Goal: Task Accomplishment & Management: Complete application form

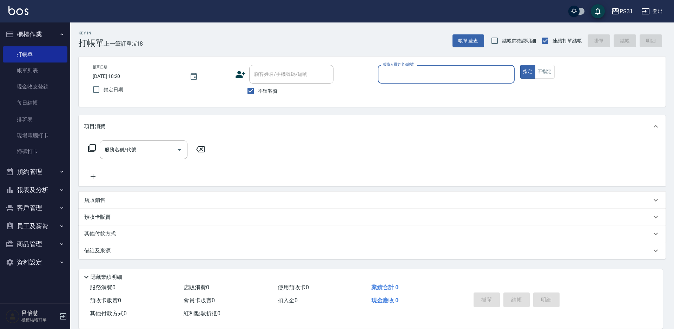
click at [468, 66] on div "服務人員姓名/編號" at bounding box center [446, 74] width 137 height 19
type input "[PERSON_NAME]-18"
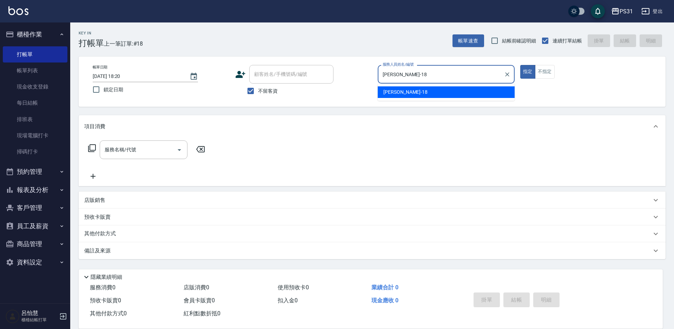
type button "true"
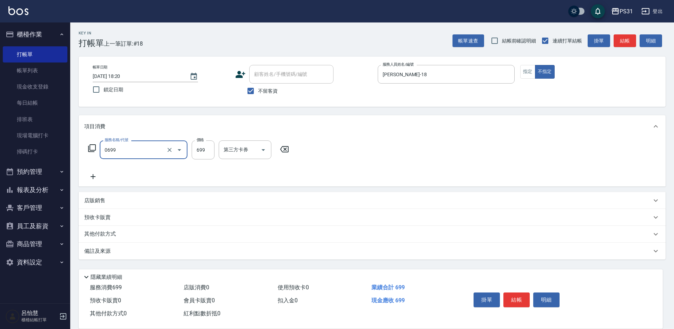
type input "精油699(0699)"
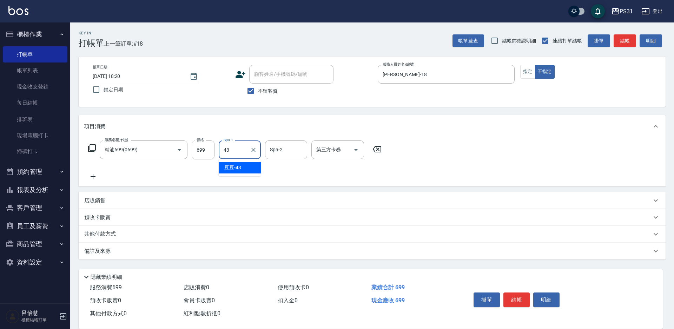
type input "豆豆-43"
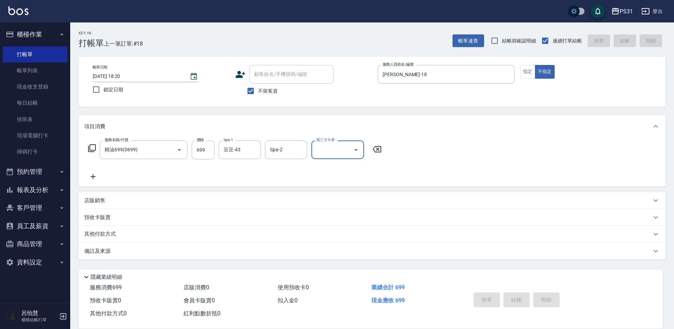
type input "[DATE] 19:34"
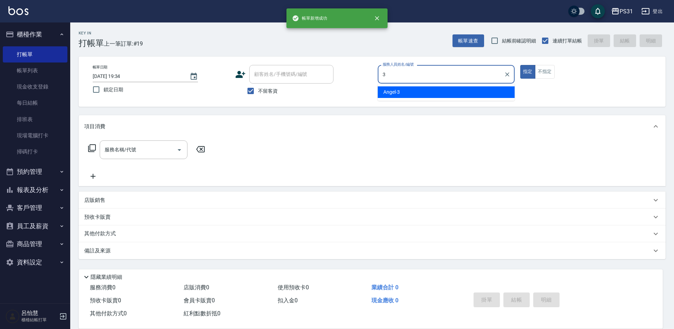
type input "[PERSON_NAME]-3"
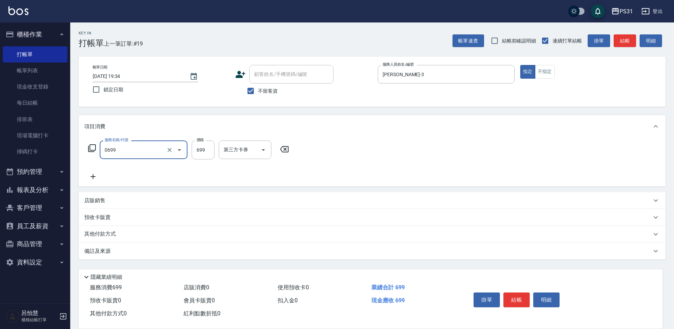
type input "精油699(0699)"
type input "4"
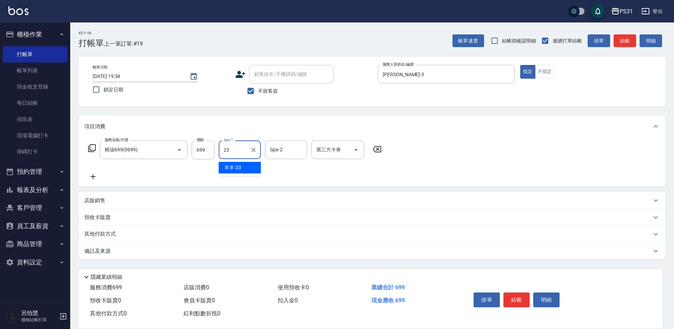
type input "羊羊-23"
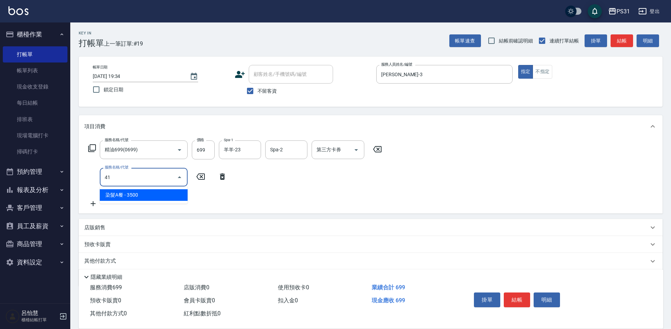
type input "4"
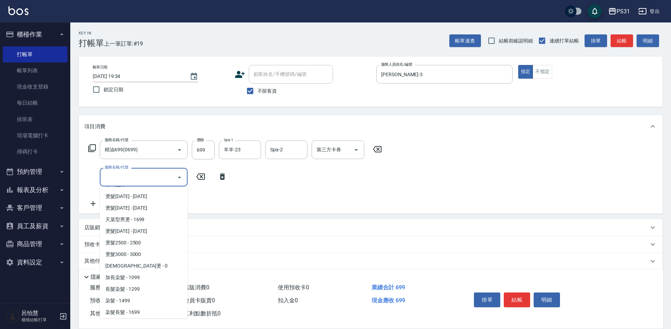
scroll to position [810, 0]
type input "3"
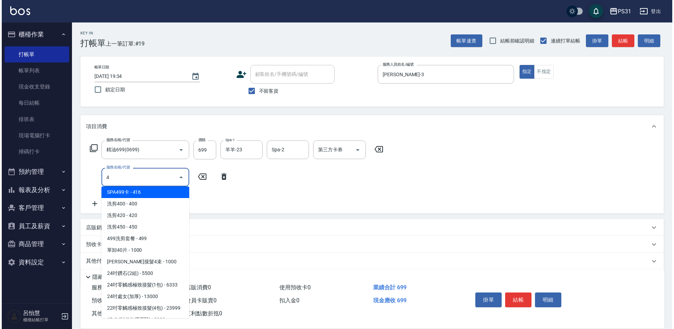
scroll to position [0, 0]
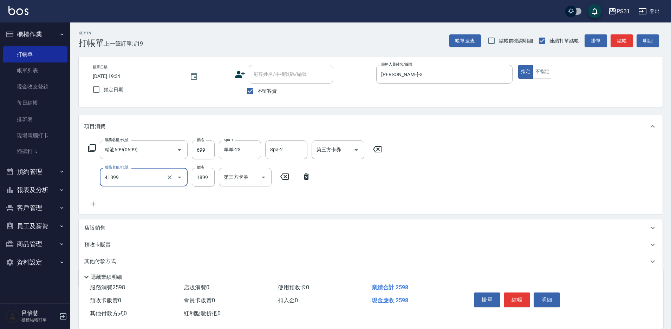
type input "染髮(超長)(41899)"
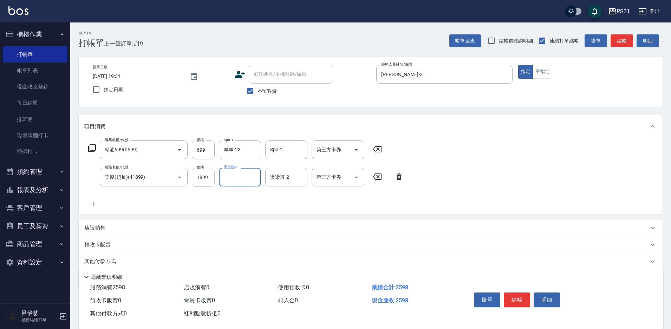
click at [198, 178] on input "1899" at bounding box center [203, 177] width 23 height 19
type input "2200"
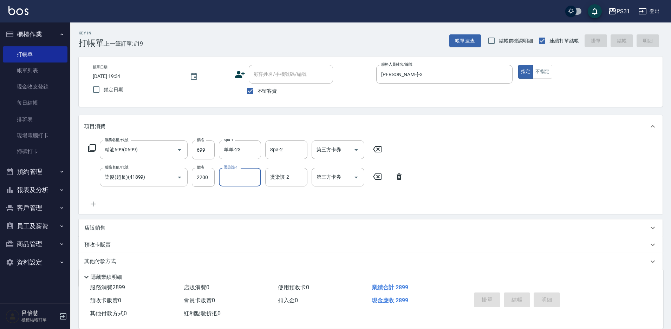
type input "[DATE] 19:35"
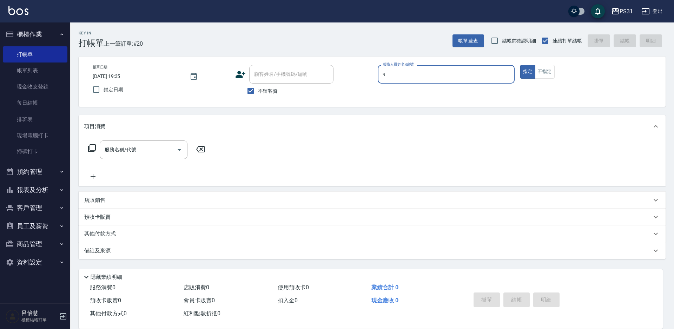
type input "JOJO-9"
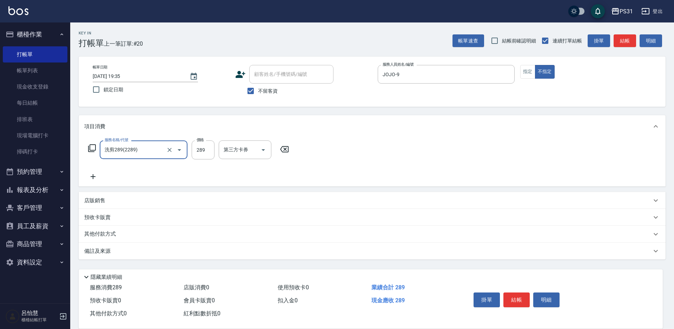
type input "洗剪289(2289)"
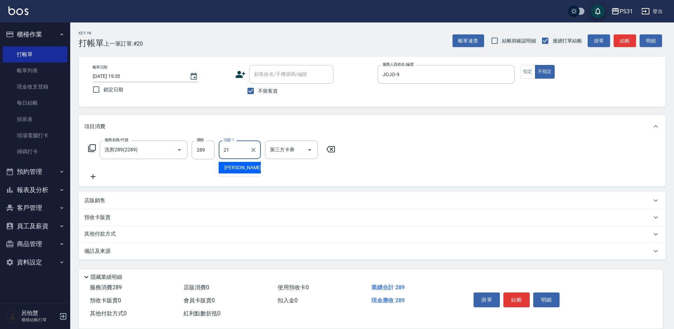
type input "[PERSON_NAME]-21"
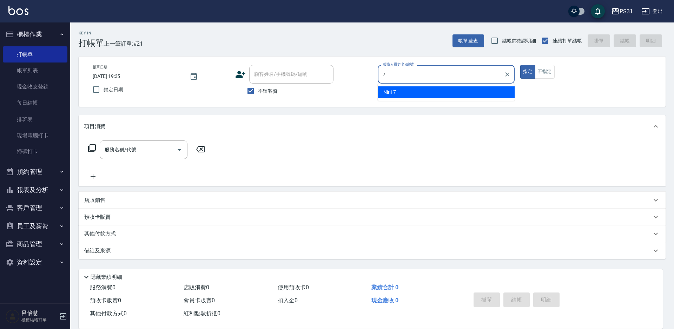
type input "Nini-7"
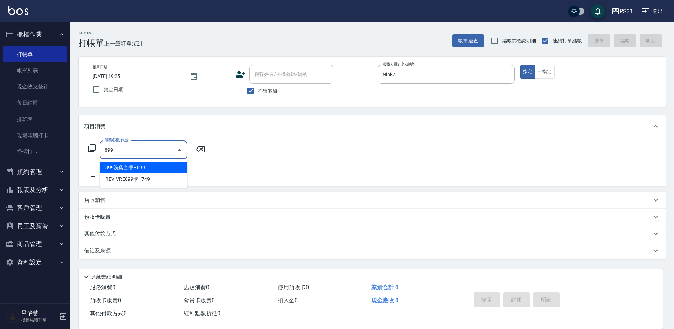
type input "899洗剪套餐(899)"
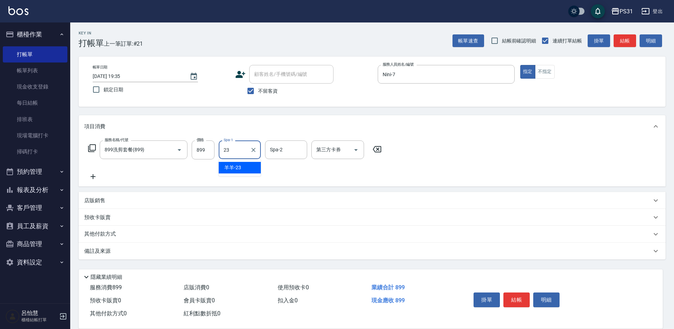
type input "羊羊-23"
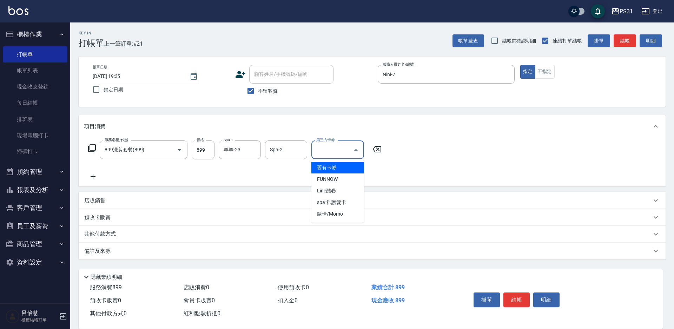
type input "舊有卡券"
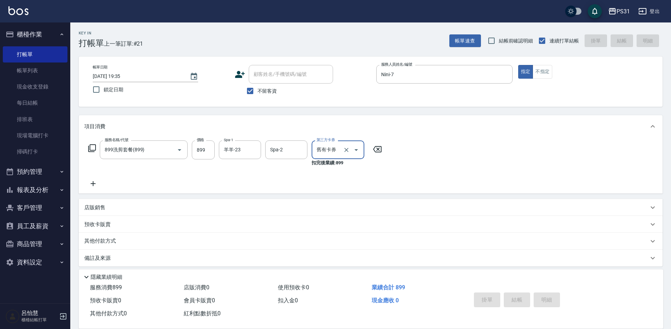
type input "[DATE] 19:36"
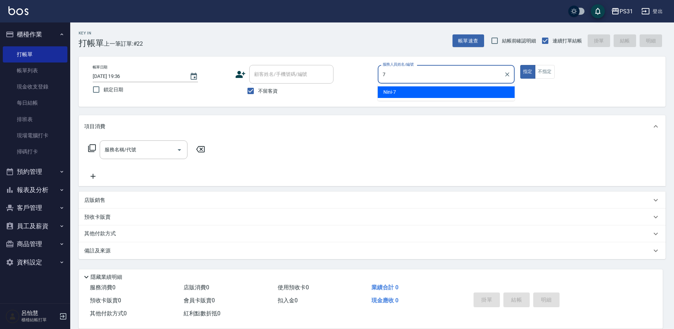
type input "Nini-7"
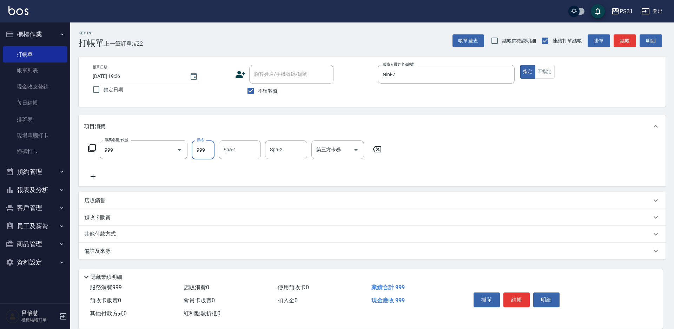
type input "精油套餐999(999)"
click at [211, 150] on input "999" at bounding box center [203, 149] width 23 height 19
type input "899"
click at [243, 152] on input "Spa-1" at bounding box center [240, 150] width 36 height 12
type input "[PERSON_NAME]-21"
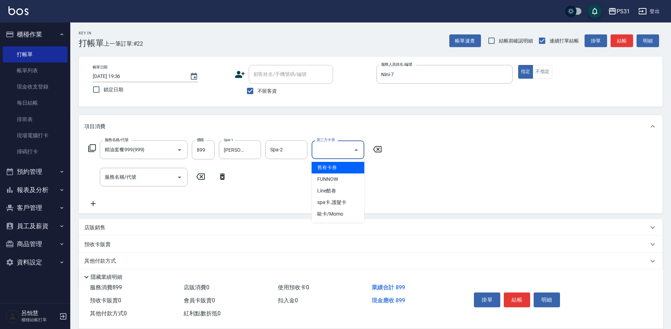
click at [324, 151] on input "第三方卡券" at bounding box center [333, 150] width 36 height 12
click at [321, 170] on span "舊有卡券" at bounding box center [337, 168] width 53 height 12
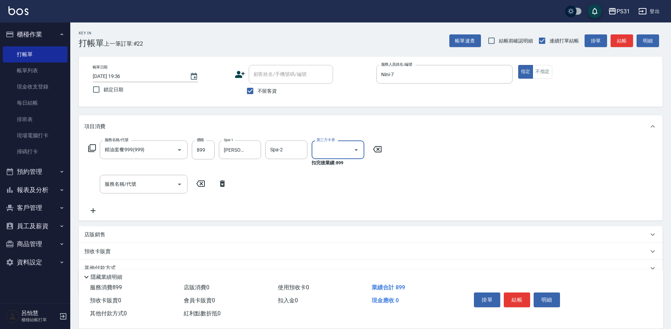
type input "舊有卡券"
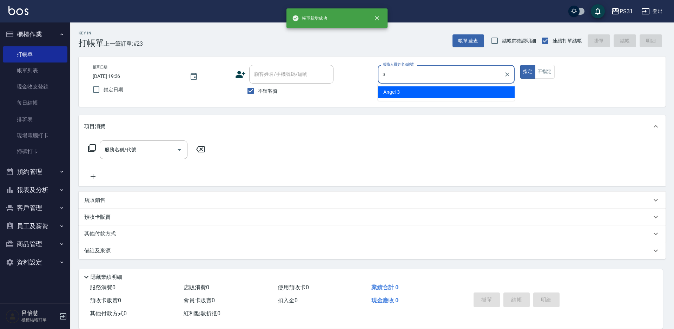
type input "[PERSON_NAME]-3"
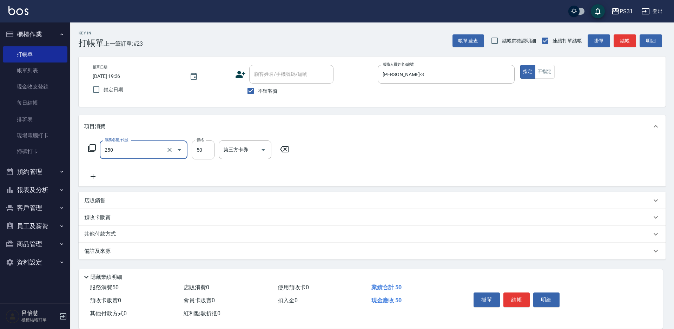
type input "剪瀏海(250)"
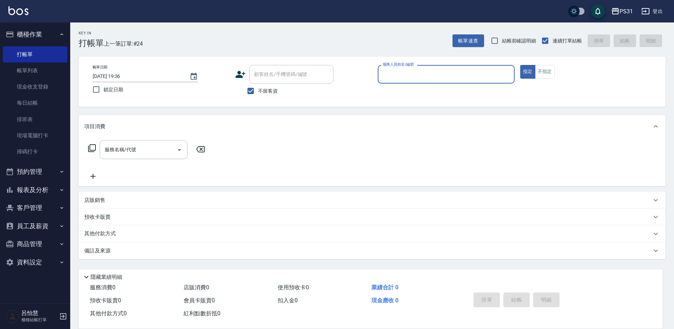
click at [290, 79] on input "顧客姓名/手機號碼/編號" at bounding box center [291, 74] width 78 height 12
click at [289, 74] on input "顧客姓名/手機號碼/編號" at bounding box center [291, 74] width 78 height 12
click at [400, 77] on input "服務人員姓名/編號" at bounding box center [446, 74] width 131 height 12
type input "Layna-12"
type input "6"
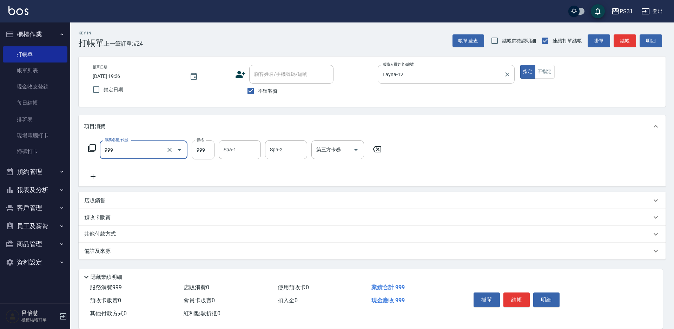
type input "精油套餐999(999)"
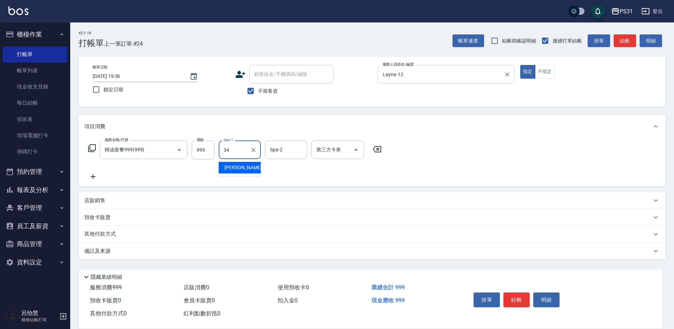
type input "[PERSON_NAME]-34"
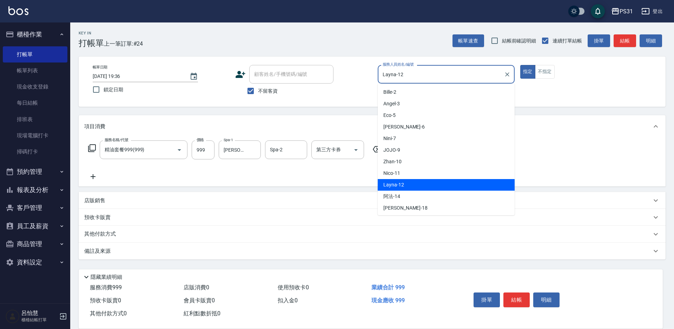
click at [480, 72] on input "Layna-12" at bounding box center [441, 74] width 120 height 12
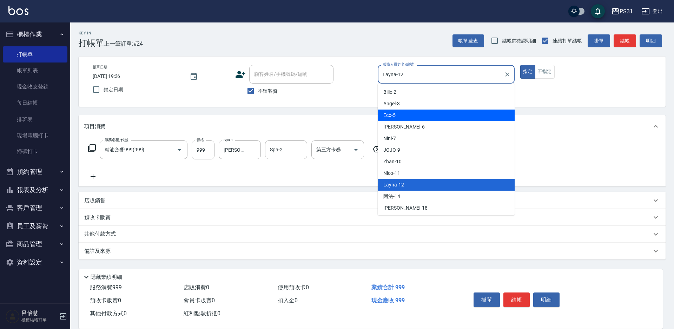
click at [403, 114] on div "Eco -5" at bounding box center [446, 116] width 137 height 12
type input "Eco-5"
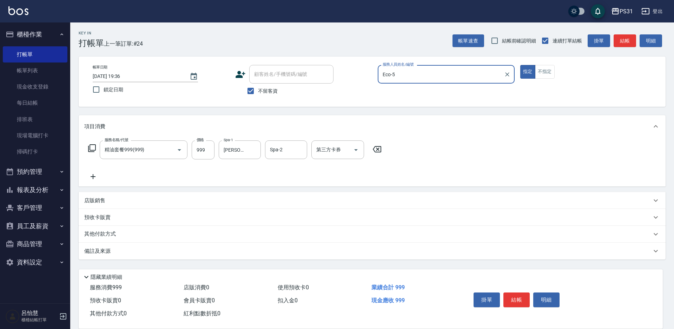
click at [520, 65] on button "指定" at bounding box center [527, 72] width 15 height 14
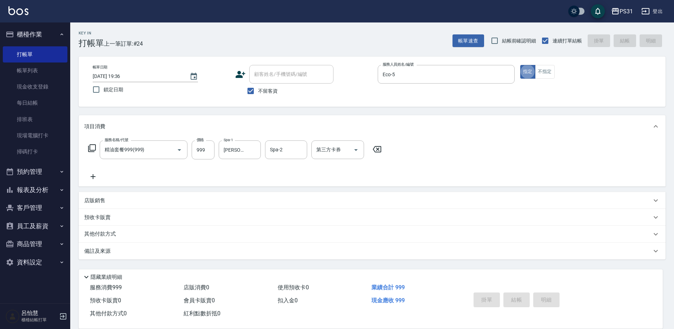
type input "[DATE] 19:37"
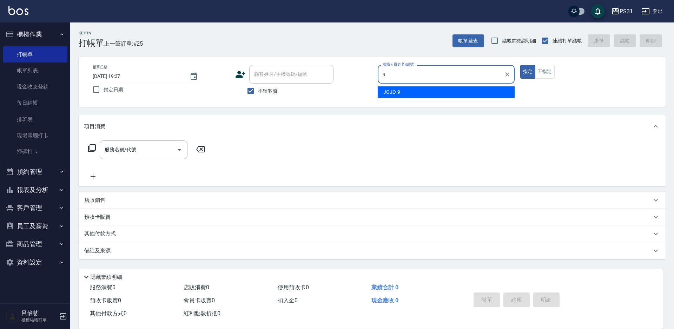
type input "JOJO-9"
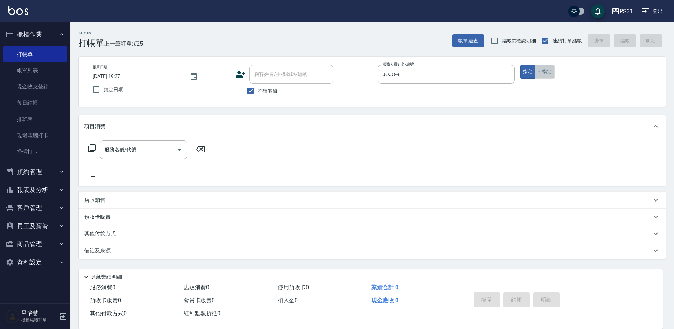
click at [542, 72] on button "不指定" at bounding box center [545, 72] width 20 height 14
click at [157, 148] on input "服務名稱/代號" at bounding box center [138, 150] width 71 height 12
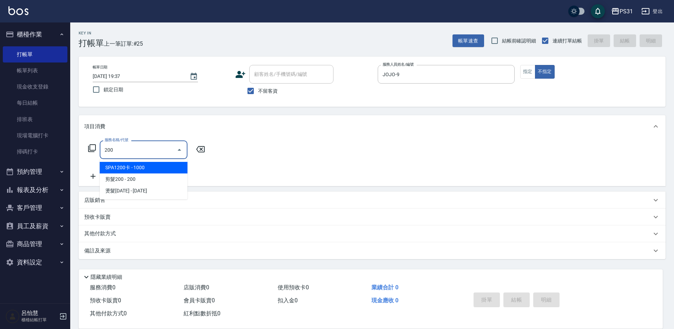
type input "SPA1200卡(001200)"
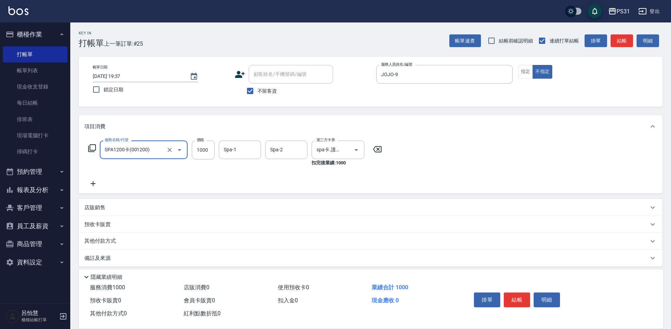
click at [172, 155] on div at bounding box center [175, 149] width 20 height 19
click at [170, 152] on icon "Clear" at bounding box center [169, 149] width 7 height 7
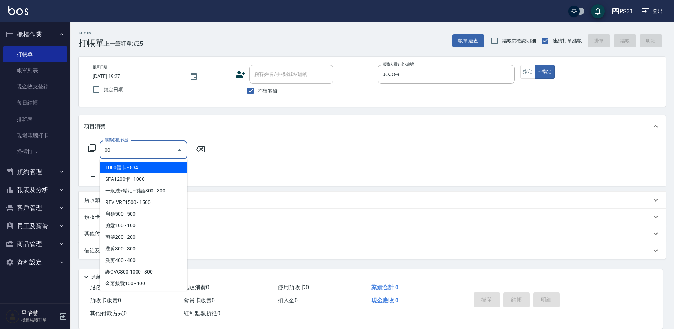
type input "0"
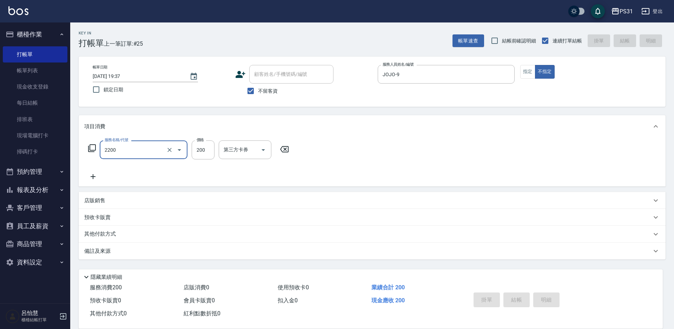
type input "2200"
type input "[DATE] 19:38"
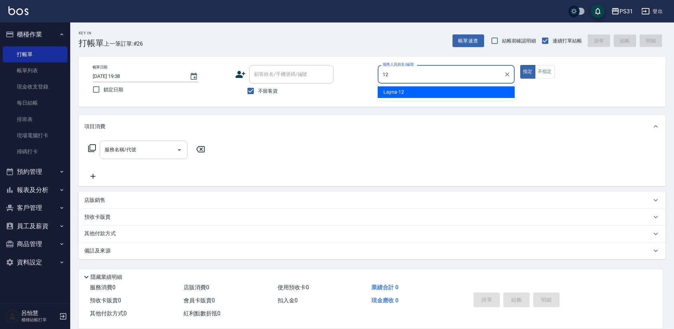
type input "Layna-12"
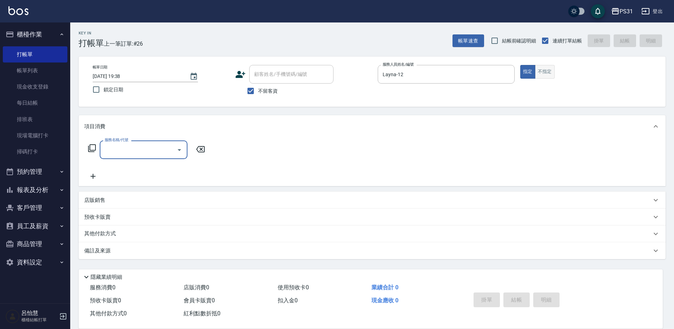
click at [551, 70] on button "不指定" at bounding box center [545, 72] width 20 height 14
click at [153, 148] on input "服務名稱/代號" at bounding box center [138, 150] width 71 height 12
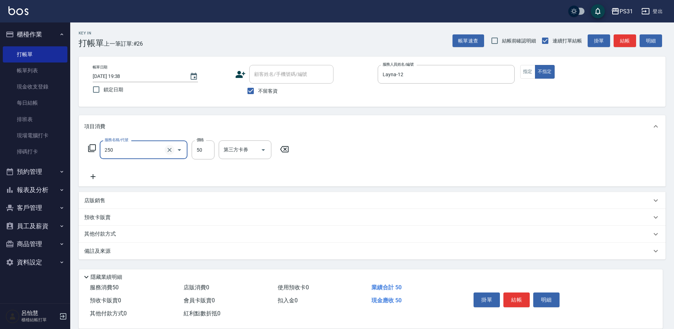
type input "剪瀏海(250)"
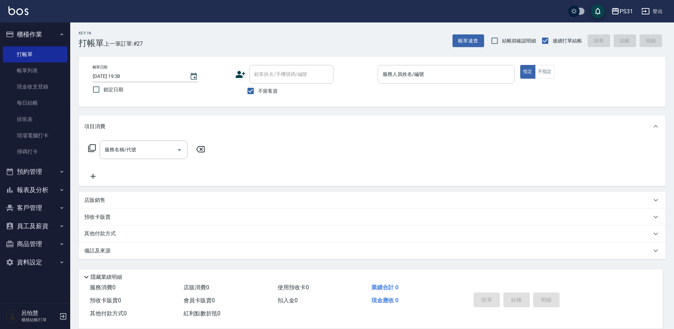
click at [447, 80] on input "服務人員姓名/編號" at bounding box center [446, 74] width 131 height 12
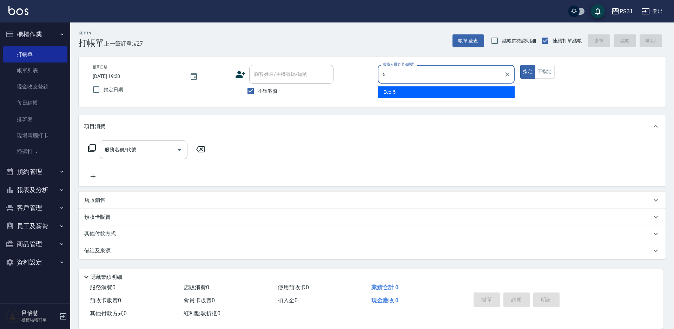
type input "5"
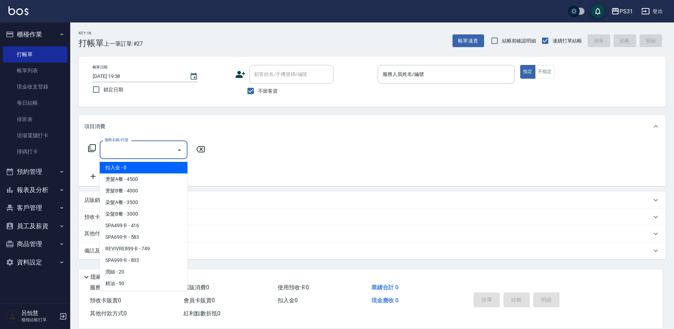
click at [145, 147] on input "服務名稱/代號" at bounding box center [138, 150] width 71 height 12
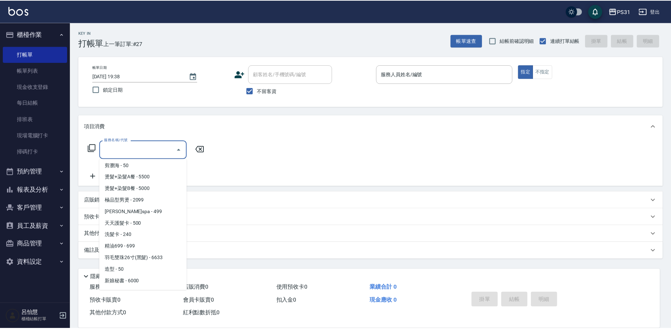
scroll to position [140, 0]
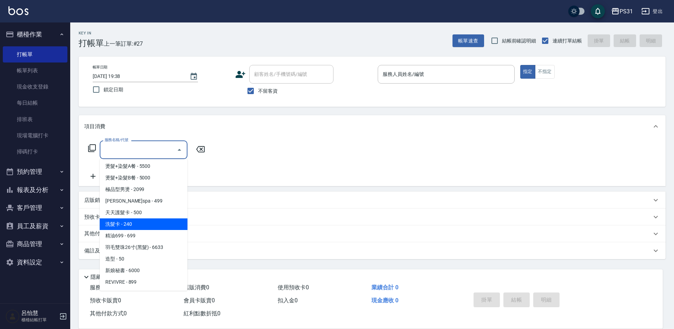
click at [128, 227] on span "洗髮卡 - 240" at bounding box center [144, 224] width 88 height 12
type input "洗髮卡(601)"
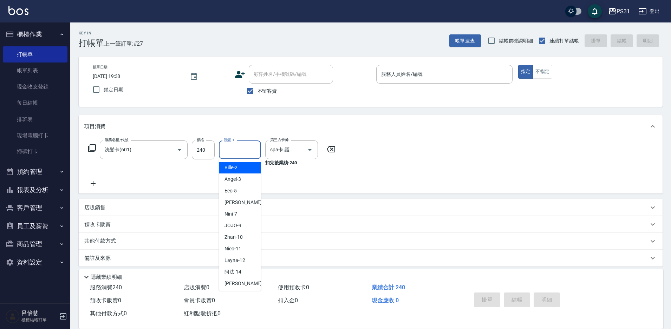
click at [229, 152] on input "洗髮-1" at bounding box center [240, 150] width 36 height 12
type input "[PERSON_NAME]-34"
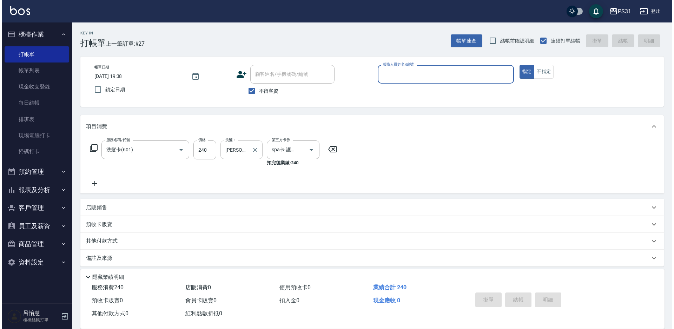
scroll to position [0, 0]
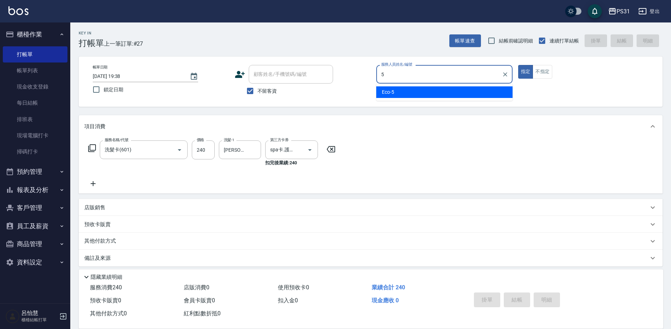
type input "Eco-5"
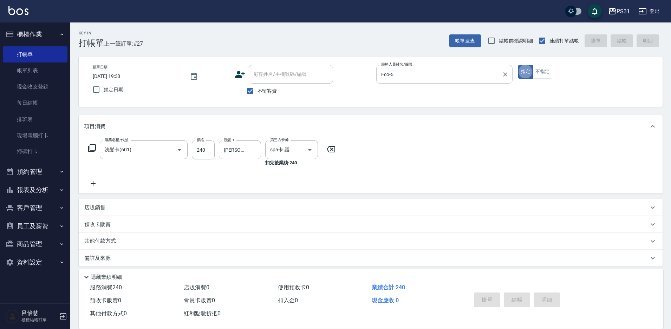
type input "[DATE] 20:17"
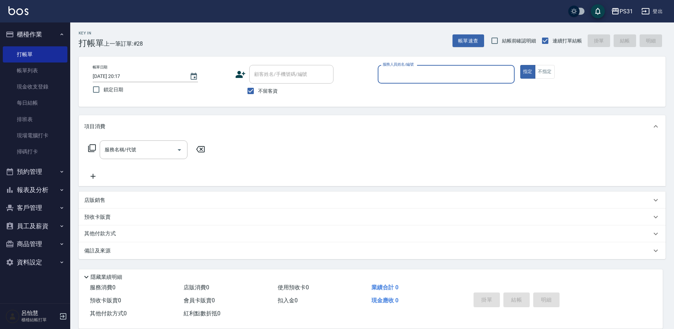
click at [26, 190] on button "報表及分析" at bounding box center [35, 190] width 65 height 18
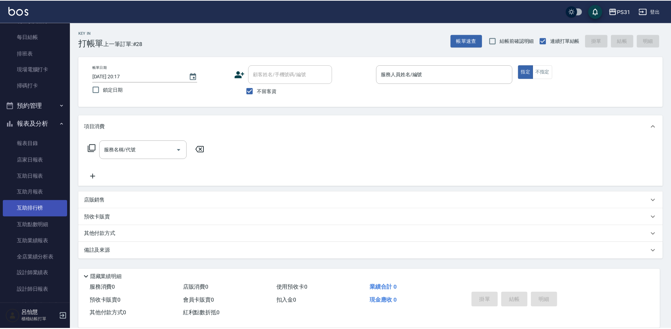
scroll to position [70, 0]
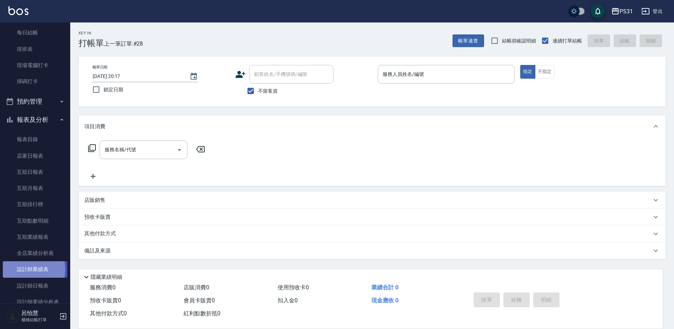
click at [25, 269] on link "設計師業績表" at bounding box center [35, 269] width 65 height 16
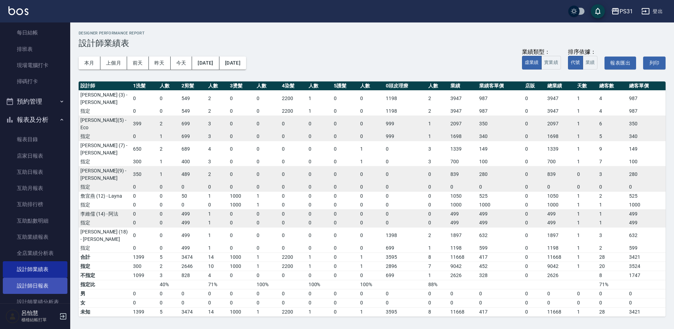
click at [38, 286] on link "設計師日報表" at bounding box center [35, 286] width 65 height 16
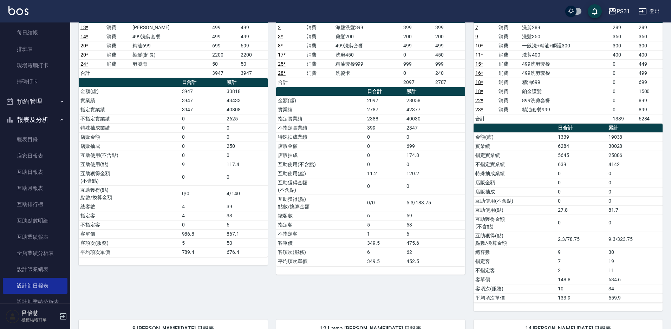
scroll to position [70, 0]
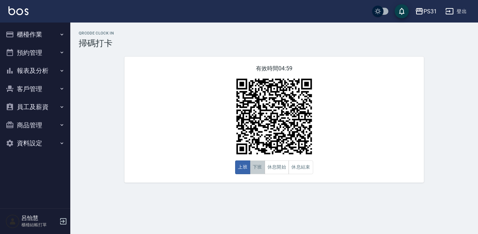
click at [257, 165] on button "下班" at bounding box center [257, 167] width 15 height 14
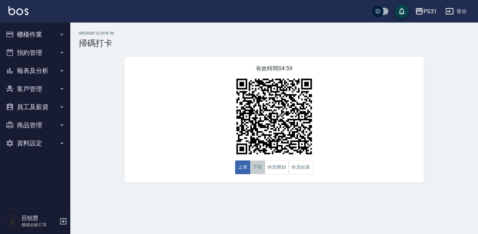
click at [262, 169] on button "下班" at bounding box center [257, 167] width 15 height 14
